Goal: Information Seeking & Learning: Learn about a topic

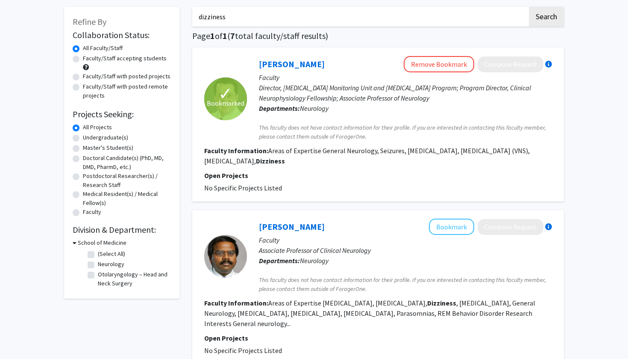
scroll to position [32, 0]
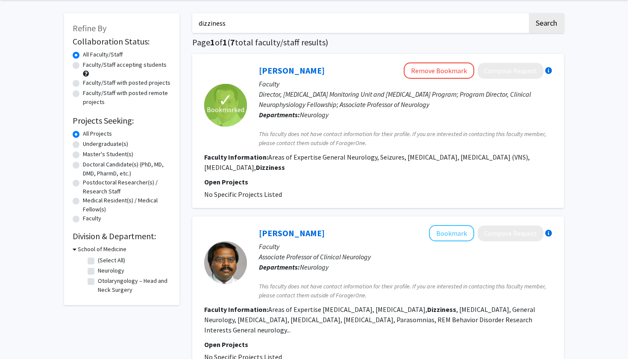
drag, startPoint x: 239, startPoint y: 26, endPoint x: 163, endPoint y: 22, distance: 75.7
type input "[MEDICAL_DATA]"
click at [546, 24] on button "Search" at bounding box center [546, 23] width 35 height 20
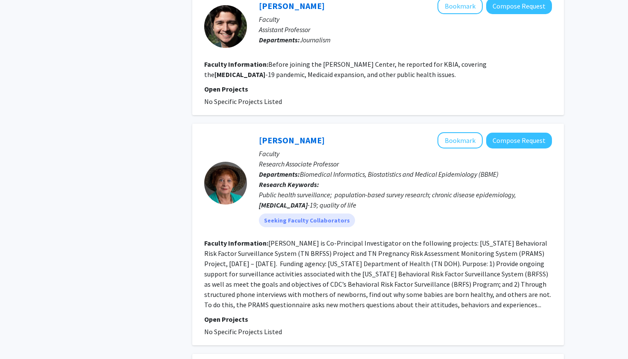
scroll to position [424, 0]
click at [454, 132] on button "Bookmark" at bounding box center [460, 140] width 45 height 16
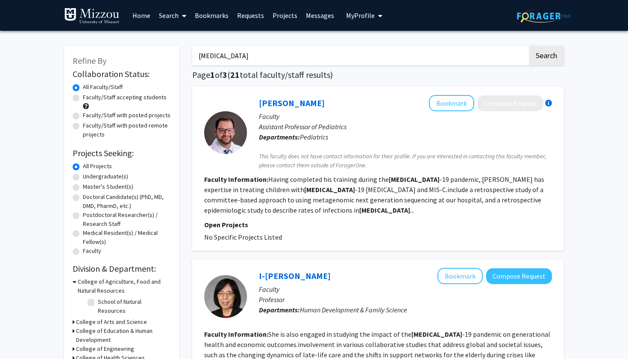
scroll to position [0, 0]
drag, startPoint x: 231, startPoint y: 56, endPoint x: 176, endPoint y: 53, distance: 54.8
type input "chronic"
click at [546, 57] on button "Search" at bounding box center [546, 56] width 35 height 20
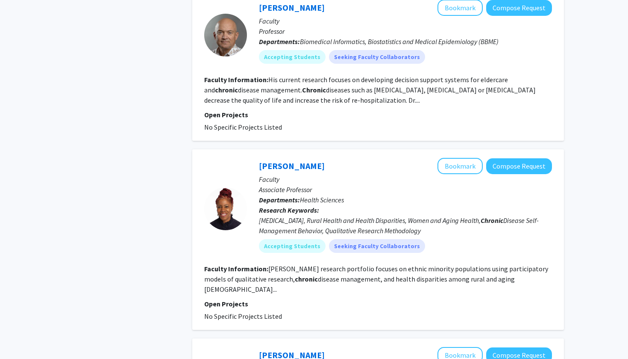
scroll to position [446, 0]
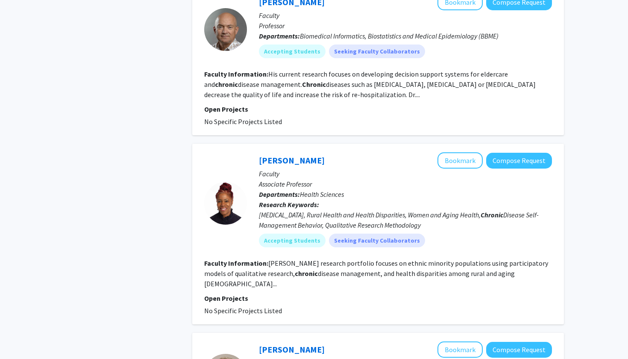
click at [485, 282] on fg-read-more "[PERSON_NAME] research portfolio focuses on ethnic minority populations using p…" at bounding box center [376, 273] width 344 height 29
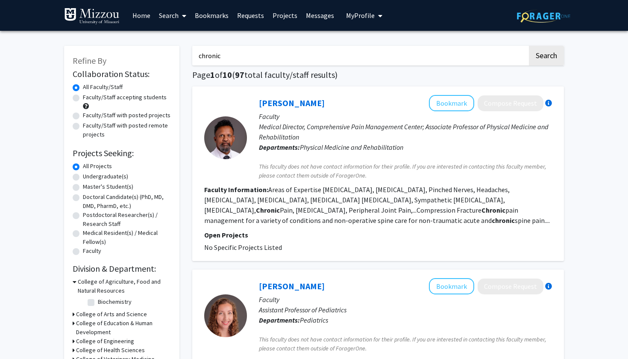
scroll to position [0, 0]
drag, startPoint x: 264, startPoint y: 53, endPoint x: 182, endPoint y: 50, distance: 82.1
click at [546, 57] on button "Search" at bounding box center [546, 56] width 35 height 20
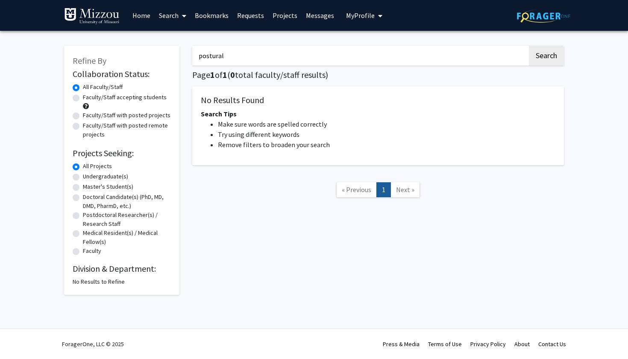
click at [546, 57] on button "Search" at bounding box center [546, 56] width 35 height 20
type input "p"
type input "orthaststic"
click at [546, 57] on button "Search" at bounding box center [546, 56] width 35 height 20
drag, startPoint x: 246, startPoint y: 56, endPoint x: 165, endPoint y: 48, distance: 81.2
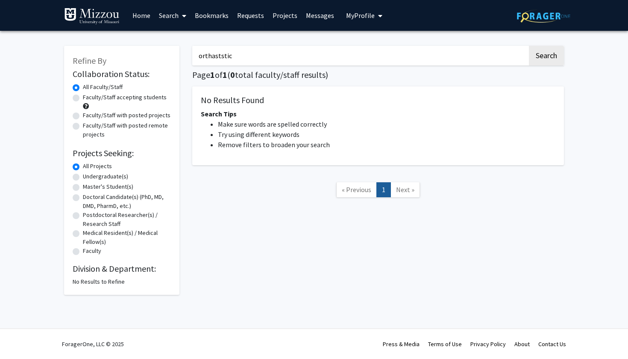
click at [165, 49] on div "Refine By Collaboration Status: Collaboration Status All Faculty/Staff Collabor…" at bounding box center [314, 165] width 513 height 257
click at [121, 179] on label "Undergraduate(s)" at bounding box center [105, 176] width 45 height 9
click at [88, 177] on input "Undergraduate(s)" at bounding box center [86, 175] width 6 height 6
radio input "true"
click at [98, 167] on label "All Projects" at bounding box center [97, 166] width 29 height 9
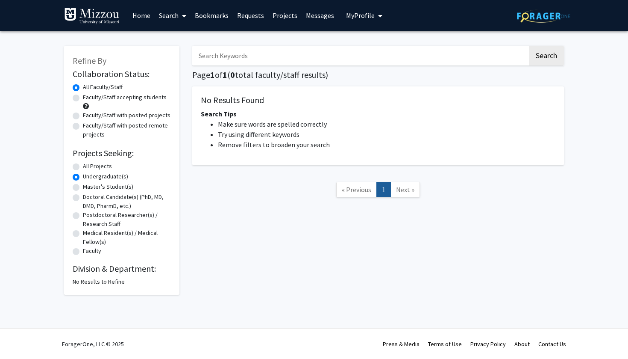
click at [88, 167] on input "All Projects" at bounding box center [86, 165] width 6 height 6
radio input "true"
click at [290, 62] on input "Search Keywords" at bounding box center [359, 56] width 335 height 20
type input "chronic disease"
click at [546, 57] on button "Search" at bounding box center [546, 56] width 35 height 20
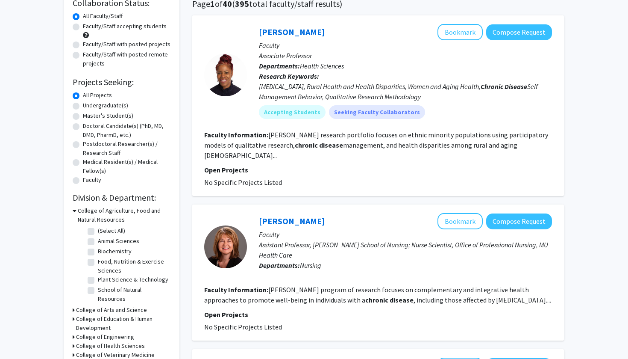
scroll to position [77, 0]
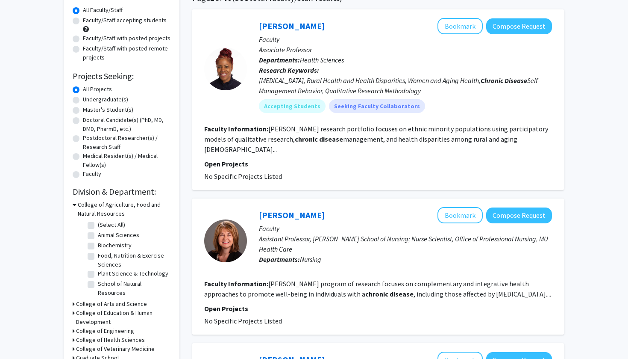
click at [384, 279] on fg-read-more "[PERSON_NAME] program of research focuses on complementary and integrative heal…" at bounding box center [377, 288] width 347 height 19
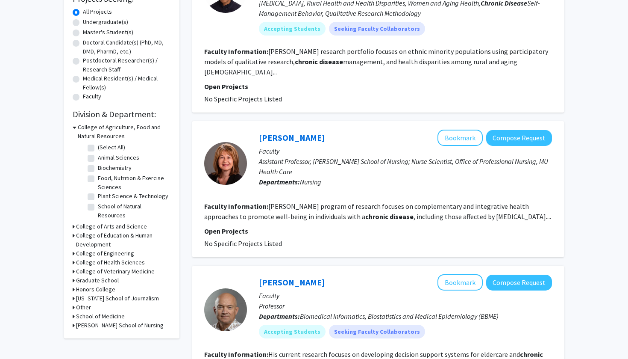
scroll to position [154, 0]
click at [487, 211] on fg-read-more "[PERSON_NAME] program of research focuses on complementary and integrative heal…" at bounding box center [377, 211] width 347 height 19
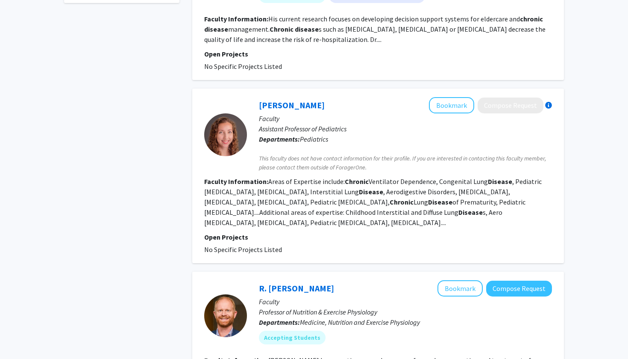
scroll to position [490, 0]
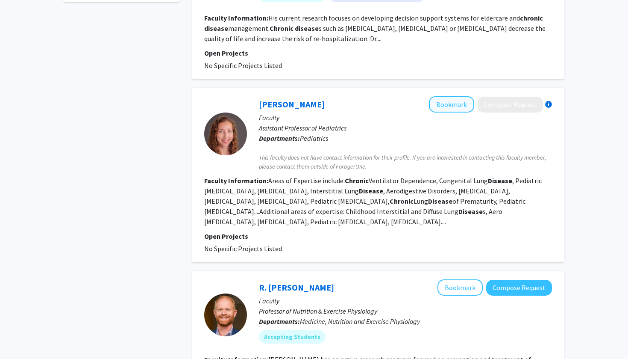
click at [462, 96] on button "Bookmark" at bounding box center [451, 104] width 45 height 16
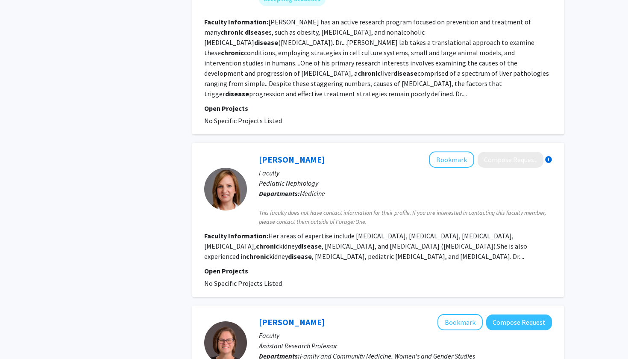
scroll to position [827, 0]
click at [461, 151] on button "Bookmark" at bounding box center [451, 159] width 45 height 16
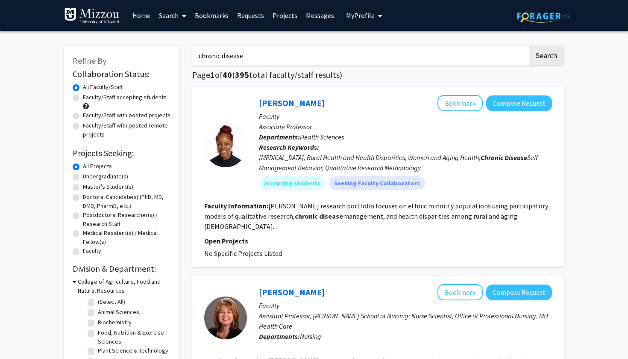
scroll to position [0, 0]
click at [344, 54] on input "chronic disease" at bounding box center [359, 56] width 335 height 20
drag, startPoint x: 344, startPoint y: 54, endPoint x: 163, endPoint y: 53, distance: 181.6
type input "kidney"
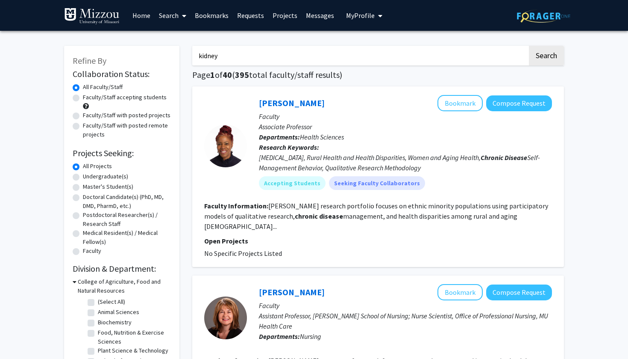
click at [546, 57] on button "Search" at bounding box center [546, 56] width 35 height 20
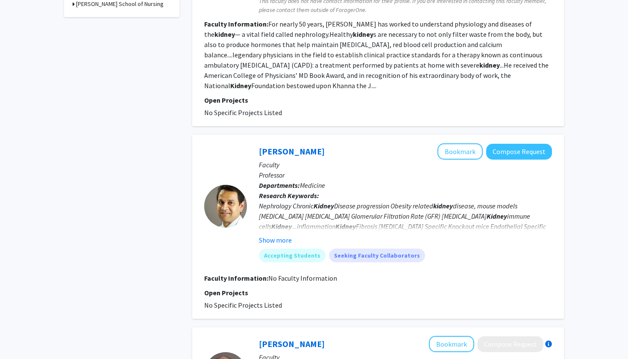
scroll to position [330, 0]
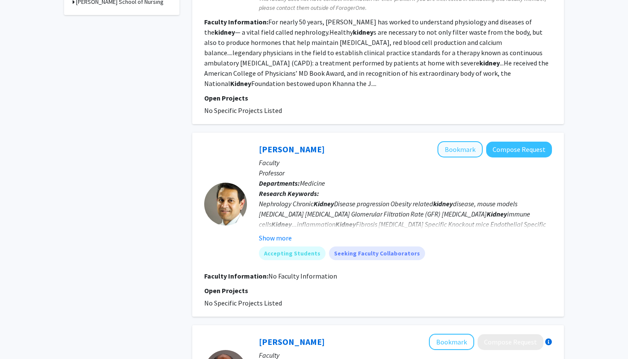
click at [458, 149] on button "Bookmark" at bounding box center [460, 149] width 45 height 16
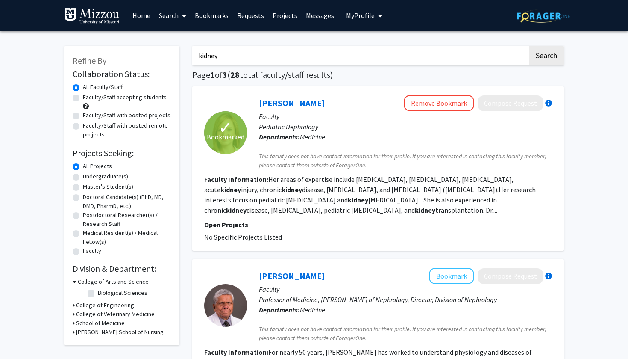
scroll to position [0, 0]
drag, startPoint x: 319, startPoint y: 53, endPoint x: 186, endPoint y: 48, distance: 133.4
click at [546, 57] on button "Search" at bounding box center [546, 56] width 35 height 20
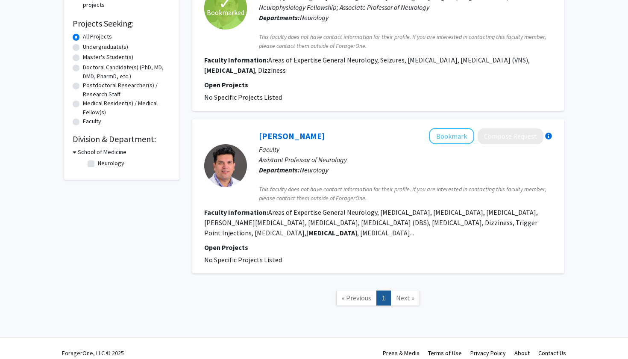
scroll to position [129, 0]
click at [444, 139] on button "Bookmark" at bounding box center [451, 136] width 45 height 16
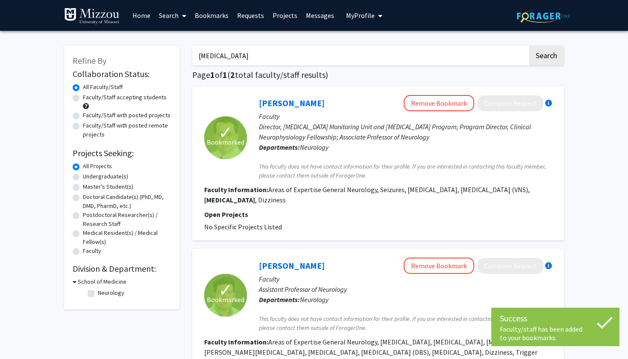
scroll to position [0, 0]
drag, startPoint x: 262, startPoint y: 50, endPoint x: 157, endPoint y: 47, distance: 105.6
click at [157, 47] on div "Refine By Collaboration Status: Collaboration Status All Faculty/Staff Collabor…" at bounding box center [314, 244] width 513 height 415
click at [224, 59] on input "[MEDICAL_DATA]" at bounding box center [359, 56] width 335 height 20
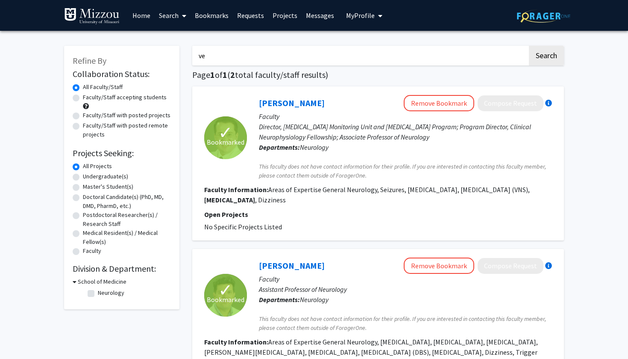
type input "v"
type input "neurology"
click at [546, 57] on button "Search" at bounding box center [546, 56] width 35 height 20
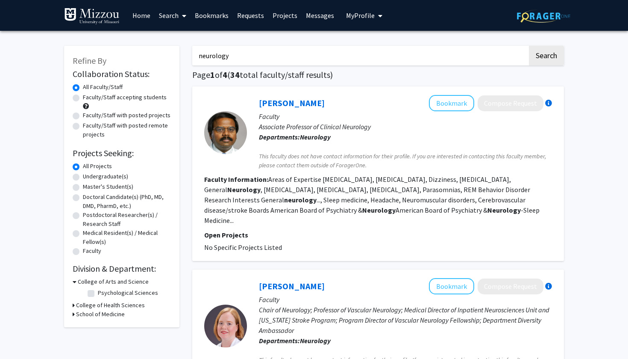
click at [213, 15] on link "Bookmarks" at bounding box center [212, 15] width 42 height 30
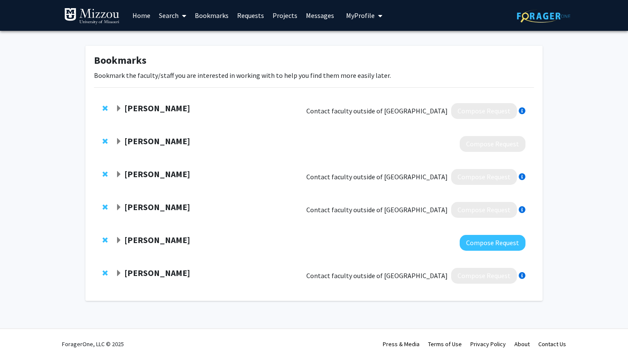
click at [150, 238] on strong "[PERSON_NAME]" at bounding box center [157, 239] width 66 height 11
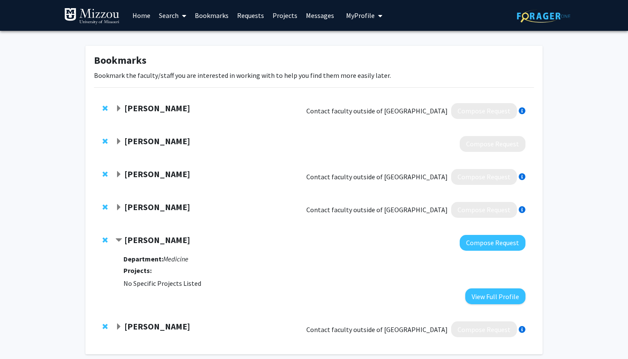
click at [147, 240] on strong "[PERSON_NAME]" at bounding box center [157, 239] width 66 height 11
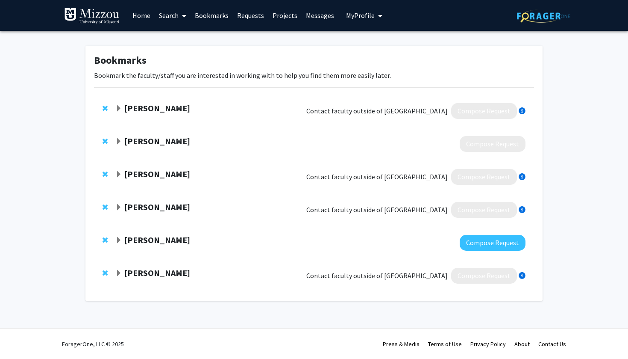
scroll to position [0, 0]
